Goal: Information Seeking & Learning: Understand process/instructions

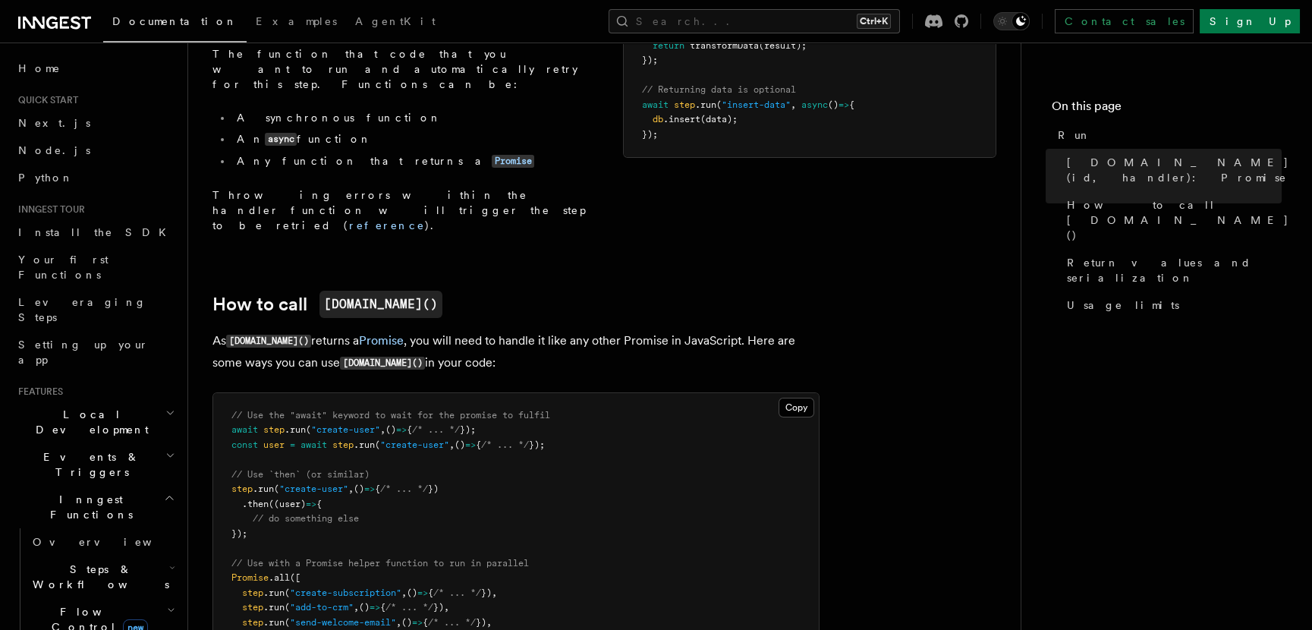
click at [106, 562] on span "Steps & Workflows" at bounding box center [98, 577] width 143 height 30
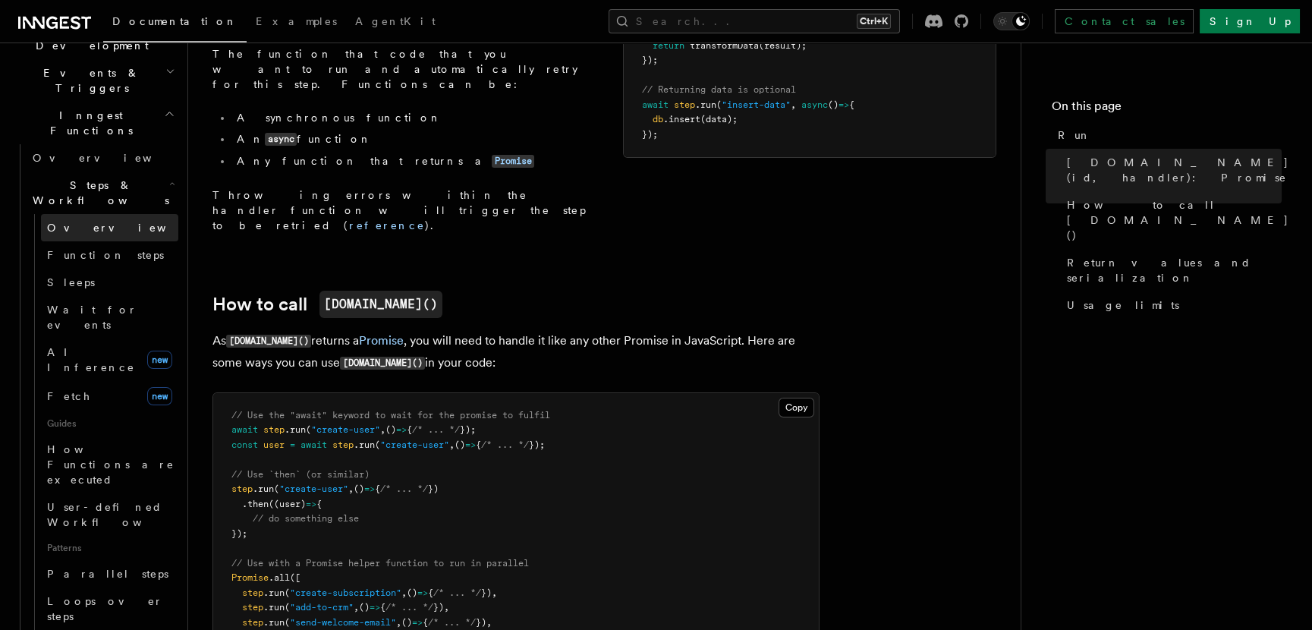
scroll to position [389, 0]
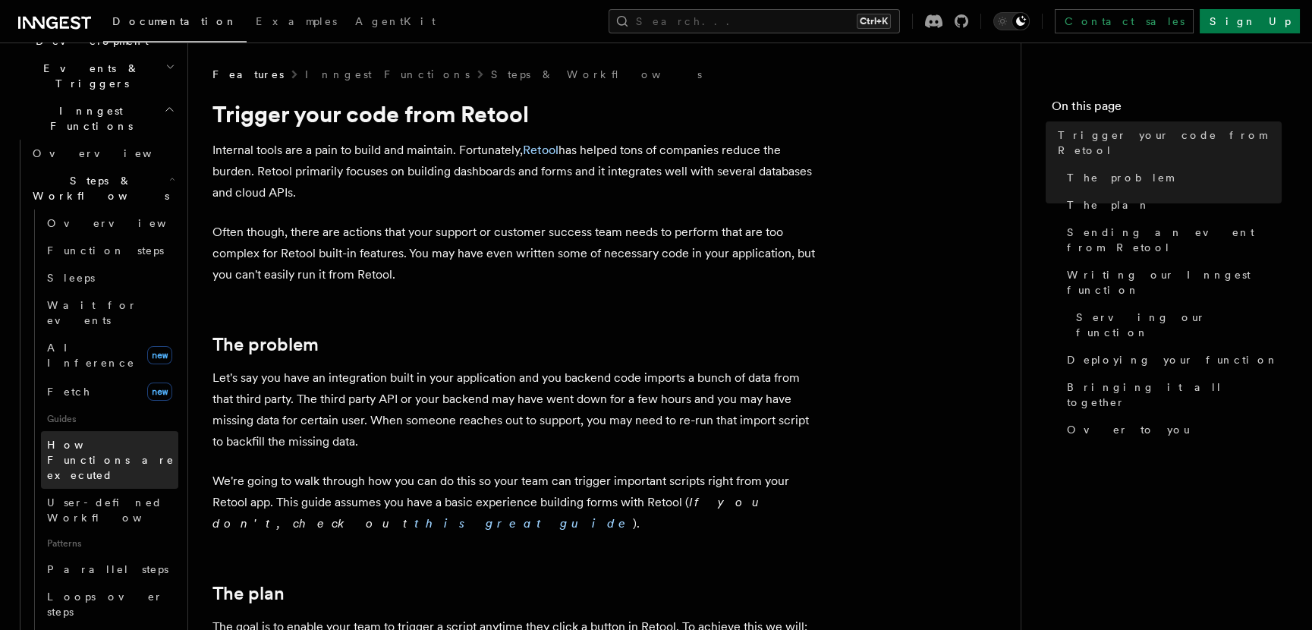
click at [92, 439] on span "How Functions are executed" at bounding box center [111, 460] width 128 height 43
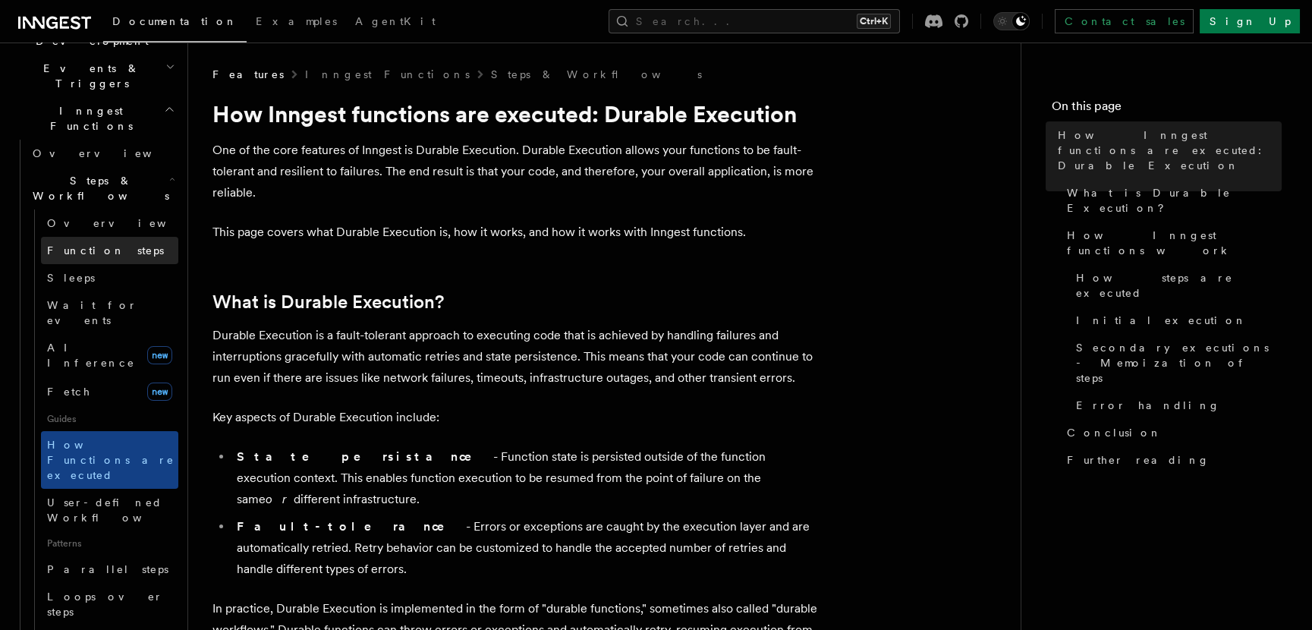
click at [82, 244] on span "Function steps" at bounding box center [105, 250] width 117 height 12
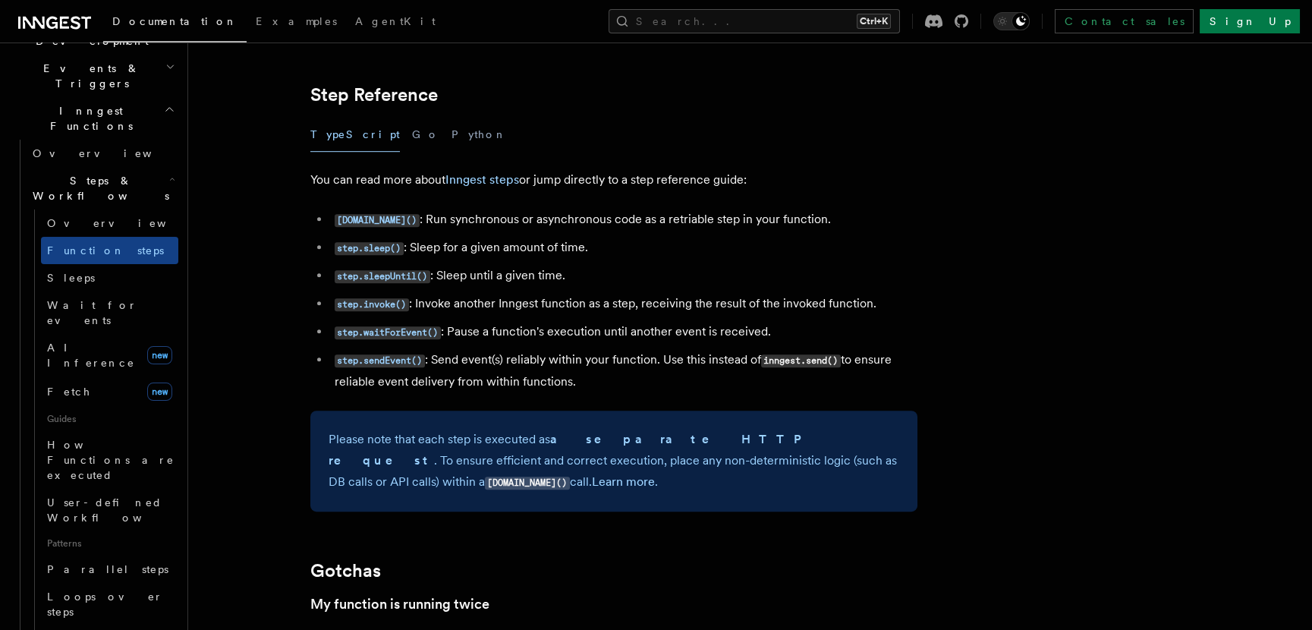
scroll to position [2649, 0]
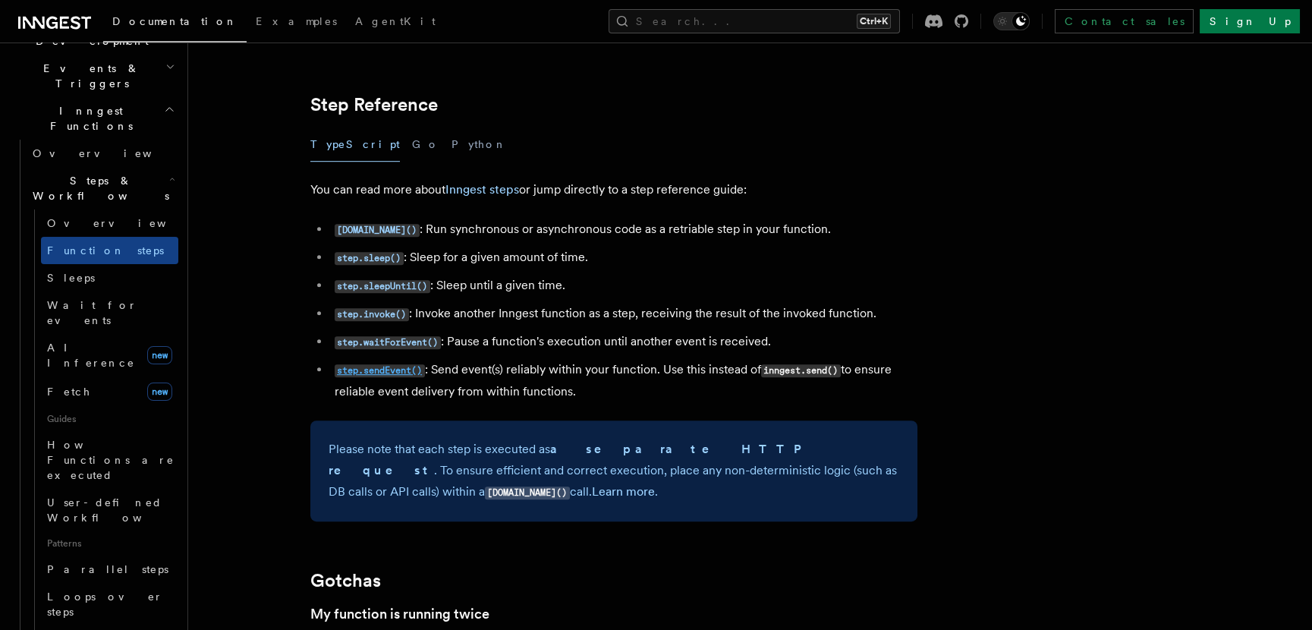
click at [403, 370] on code "step.sendEvent()" at bounding box center [380, 370] width 90 height 13
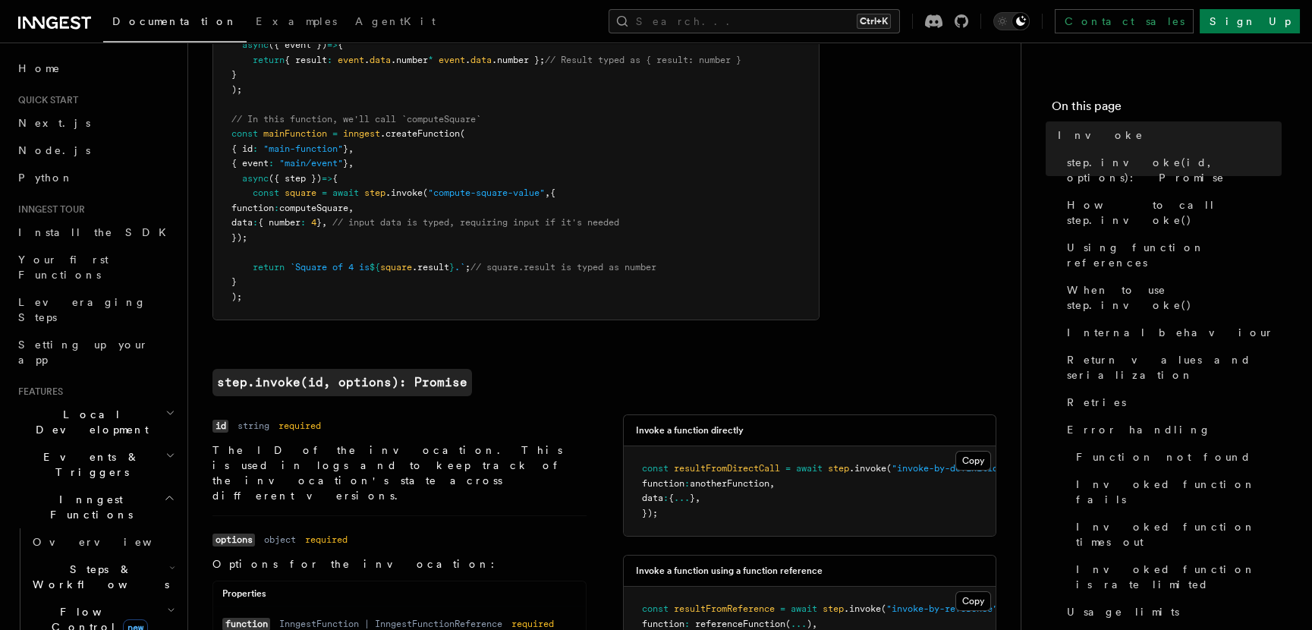
scroll to position [252, 0]
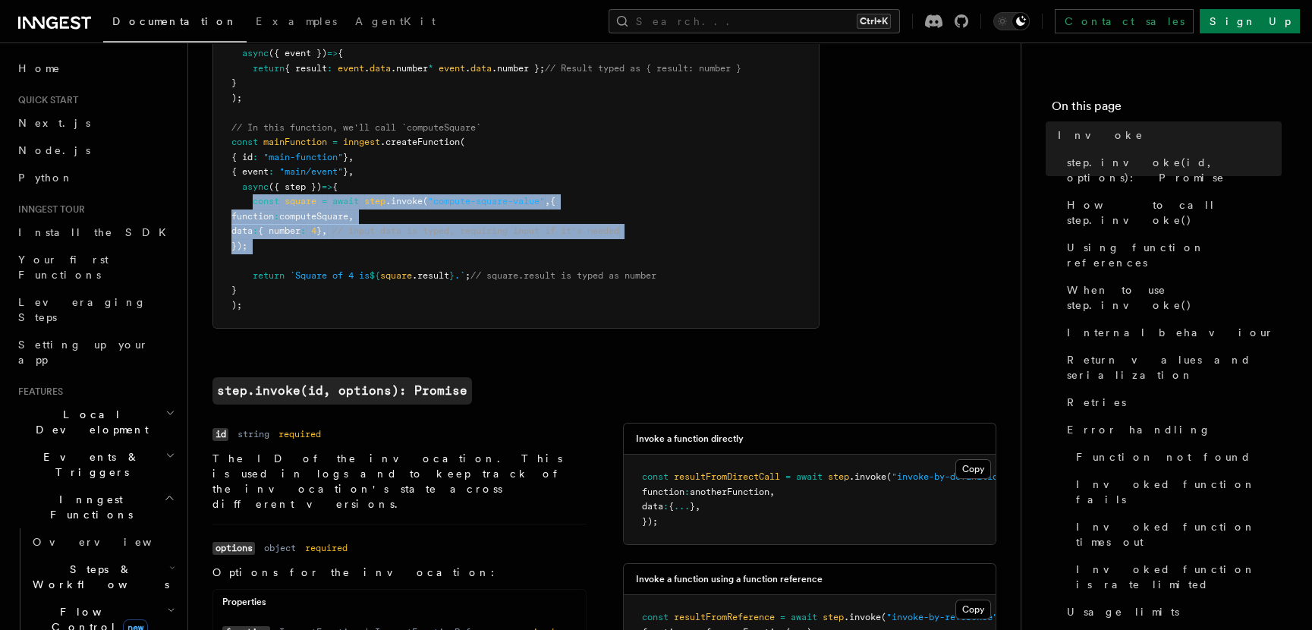
drag, startPoint x: 252, startPoint y: 197, endPoint x: 319, endPoint y: 254, distance: 87.3
click at [319, 254] on pre "// Some function we'll call const computeSquare = inngest .createFunction ( { i…" at bounding box center [516, 150] width 606 height 356
copy code "const square = await step .invoke ( "compute-square-value" , { function : compu…"
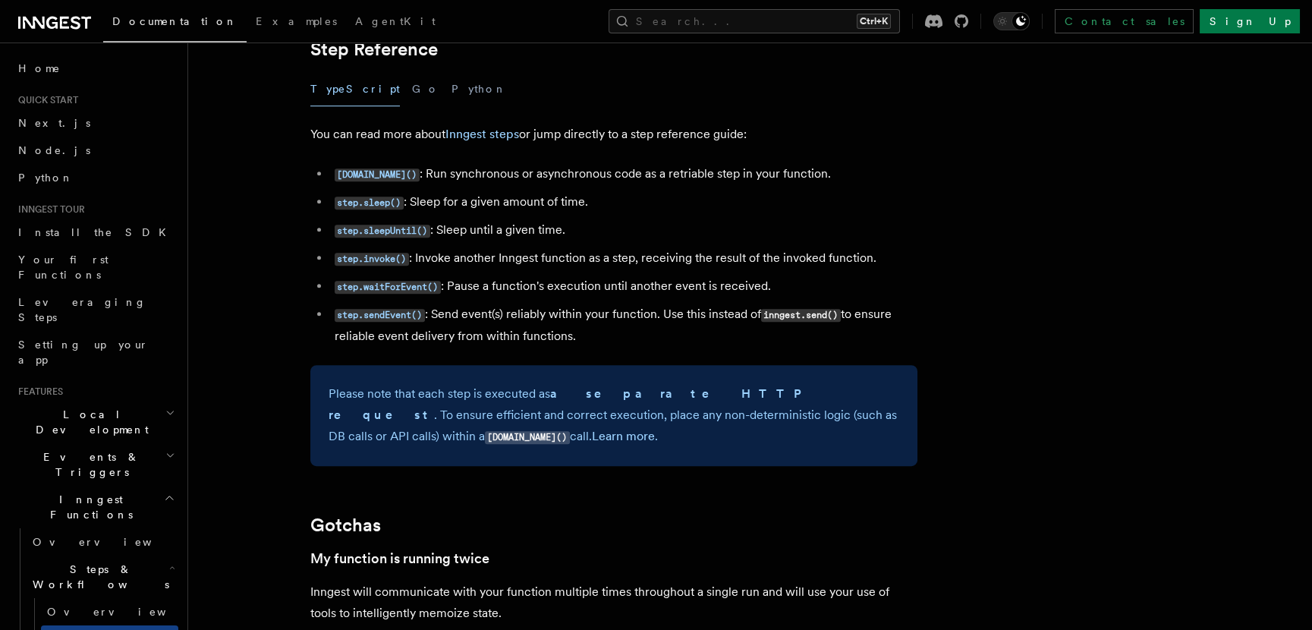
scroll to position [258, 0]
